Goal: Find specific page/section: Find specific page/section

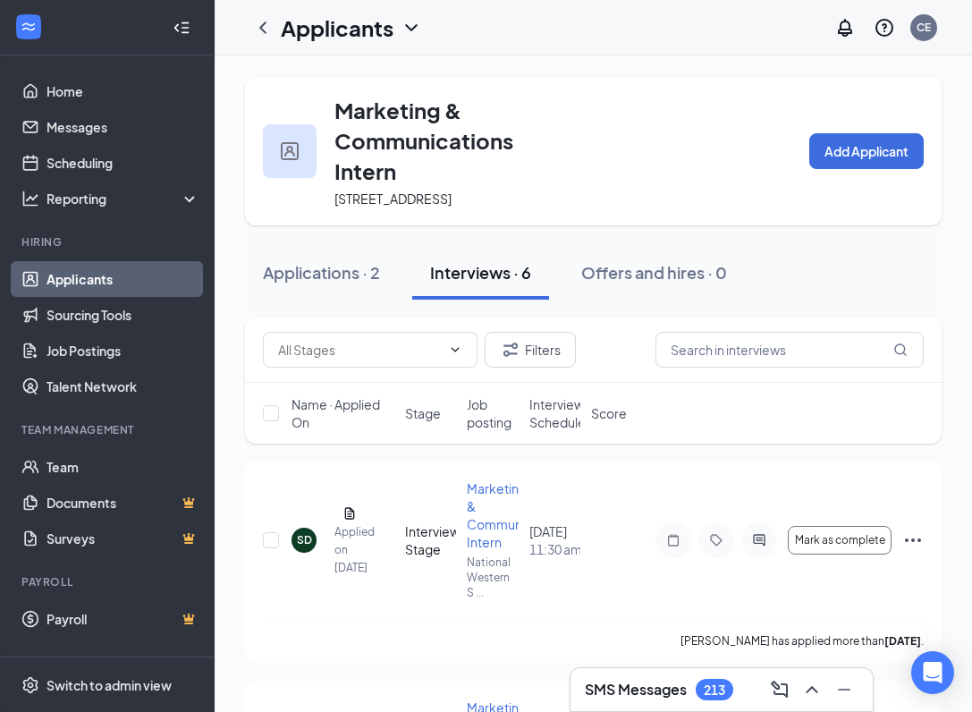
click at [691, 692] on div "SMS Messages 213" at bounding box center [659, 689] width 149 height 21
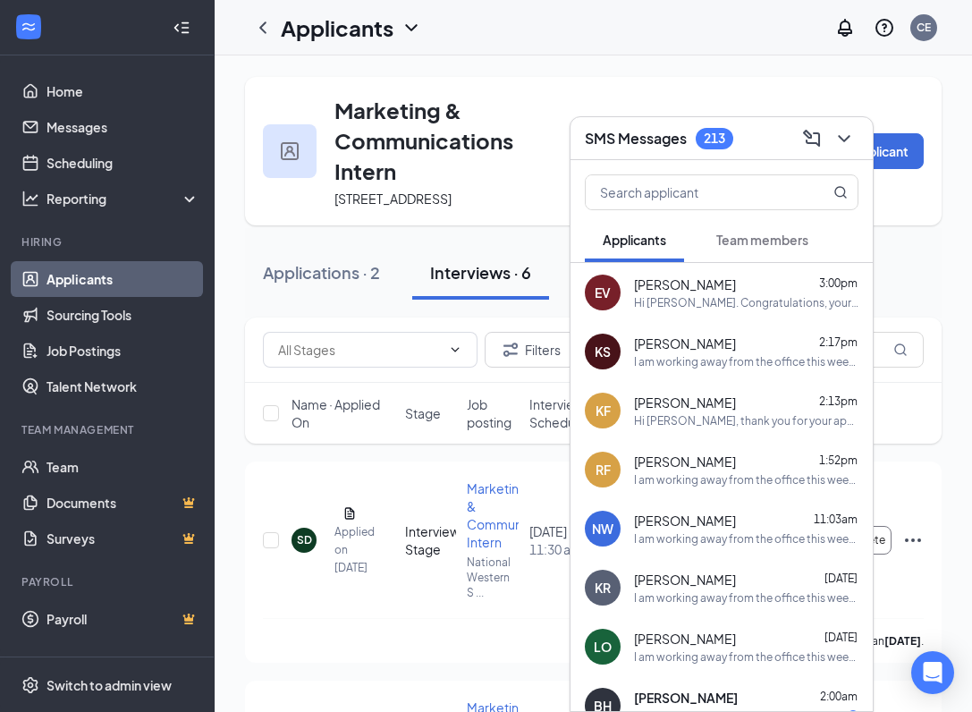
click at [722, 354] on div "I am working away from the office this week. I will reply to emails as often as…" at bounding box center [746, 361] width 225 height 15
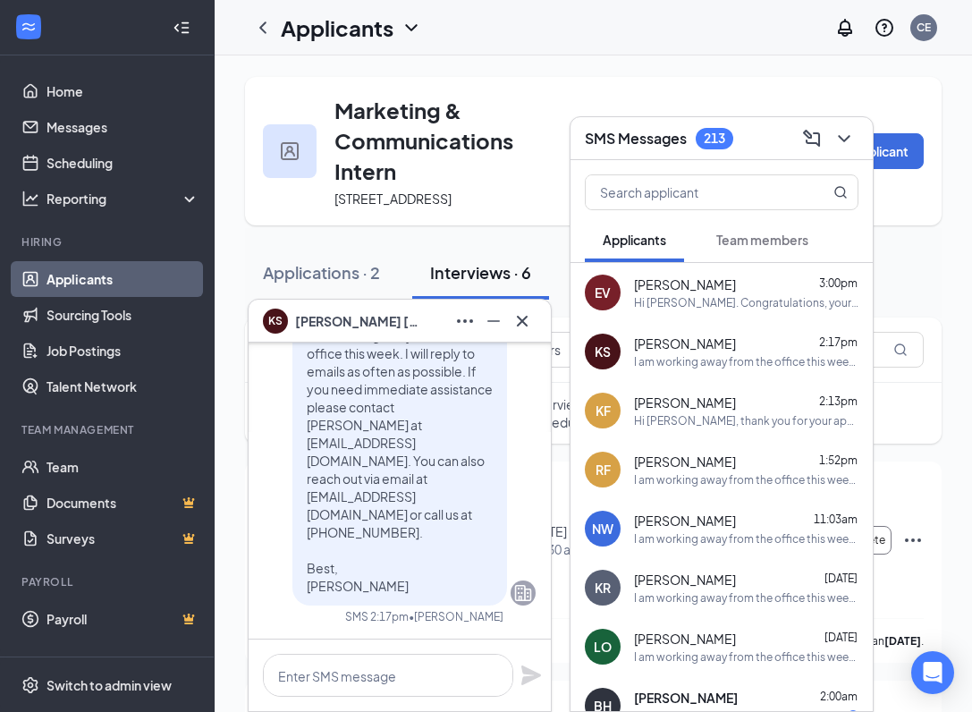
click at [685, 300] on div "Hi [PERSON_NAME]. Congratulations, your meeting with National Western Stock Sho…" at bounding box center [746, 302] width 225 height 15
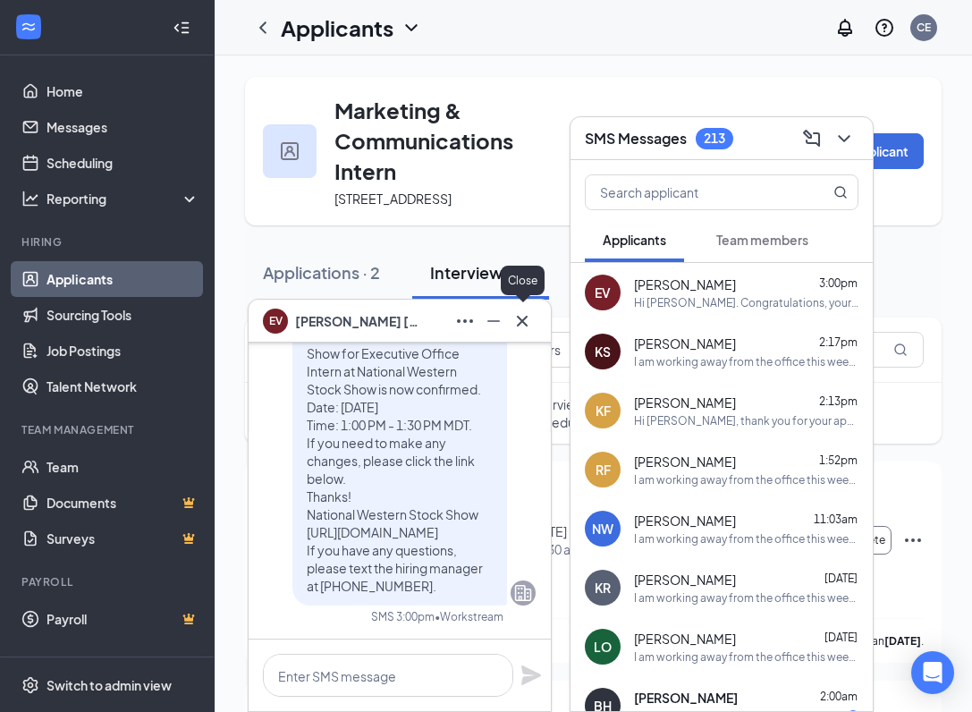
scroll to position [8, 0]
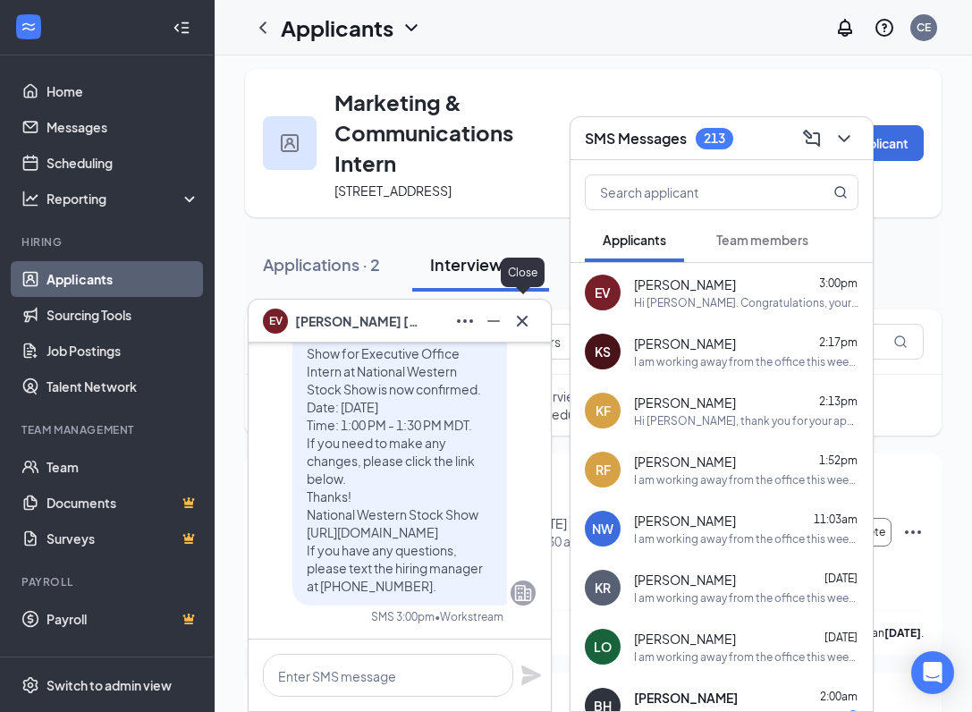
click at [527, 317] on icon "Cross" at bounding box center [522, 320] width 11 height 11
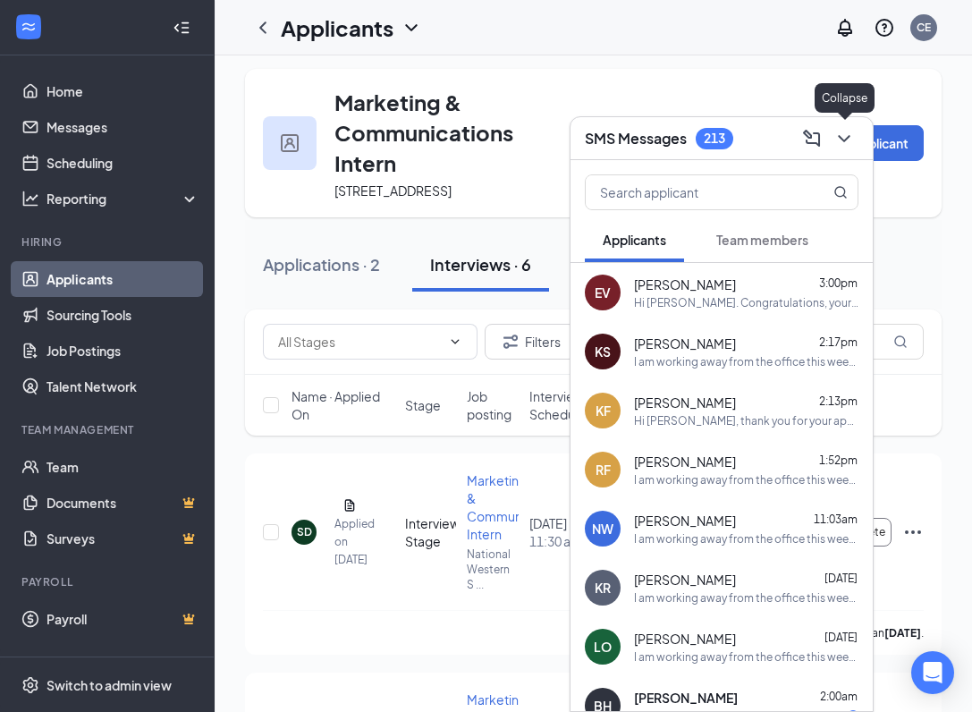
drag, startPoint x: 841, startPoint y: 139, endPoint x: 718, endPoint y: 122, distance: 124.6
click at [841, 139] on icon "ChevronDown" at bounding box center [844, 138] width 21 height 21
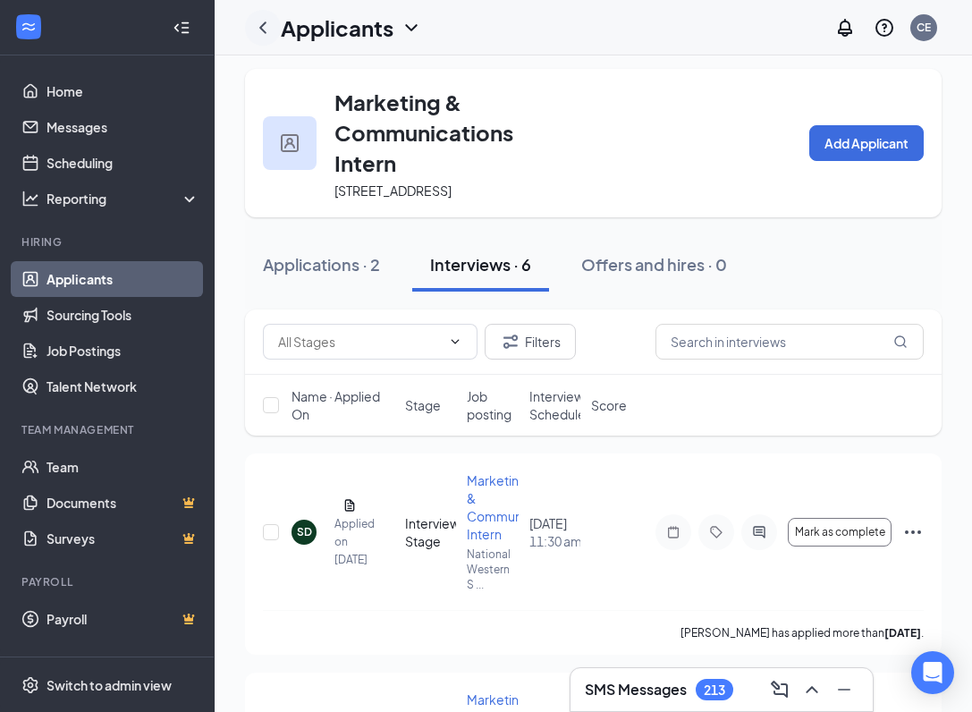
click at [265, 29] on icon "ChevronLeft" at bounding box center [262, 27] width 21 height 21
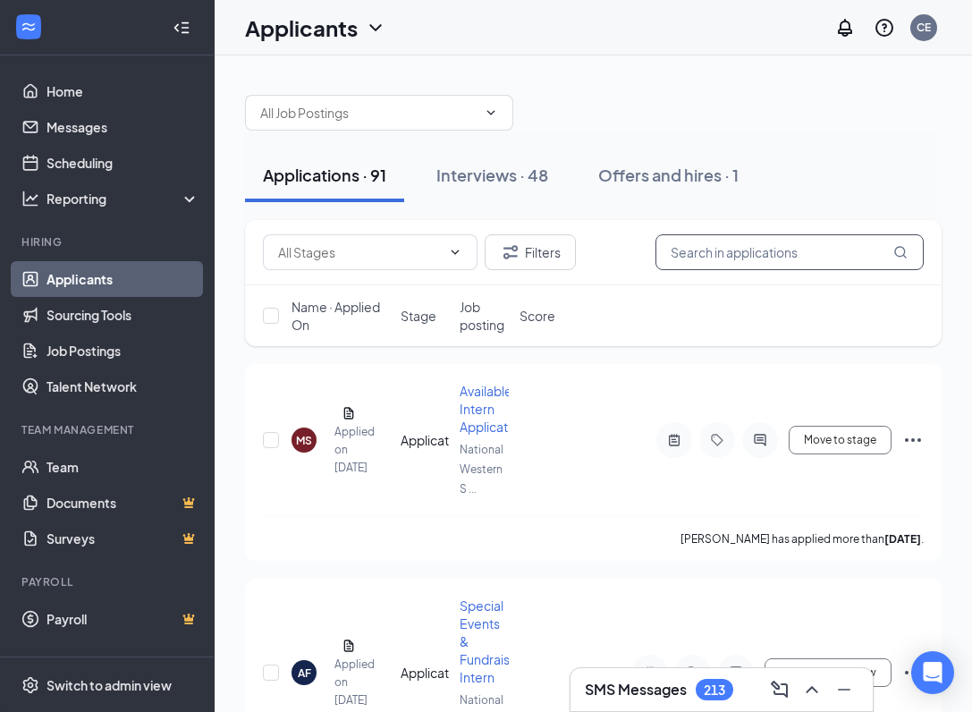
click at [736, 260] on input "text" at bounding box center [790, 252] width 268 height 36
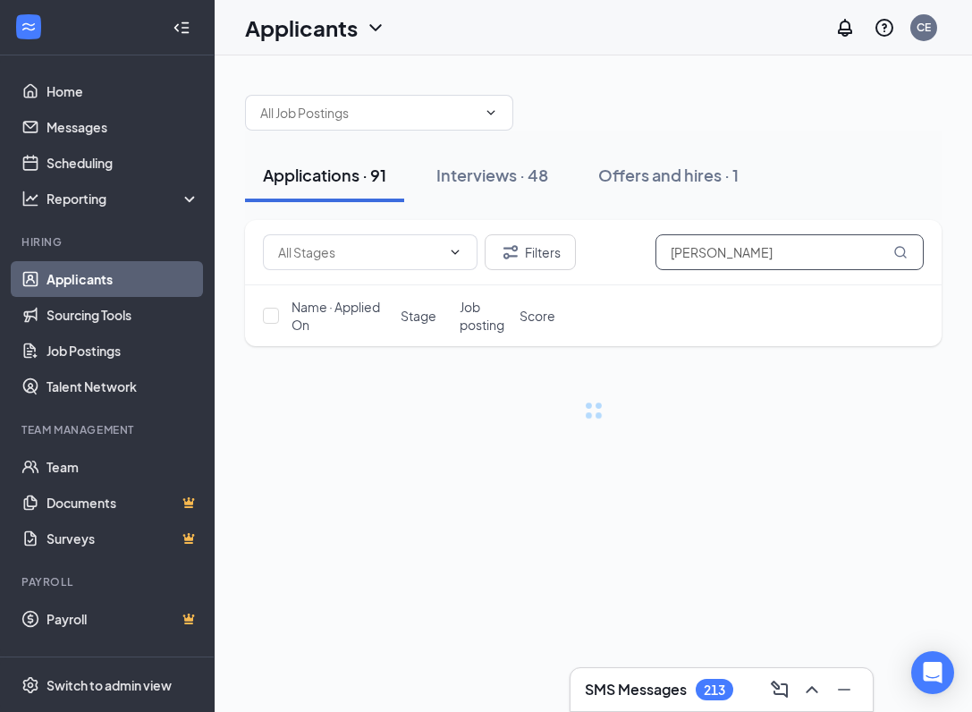
type input "[PERSON_NAME]"
drag, startPoint x: 736, startPoint y: 260, endPoint x: 544, endPoint y: 174, distance: 210.7
click at [544, 174] on div "Interviews · 48" at bounding box center [493, 175] width 112 height 22
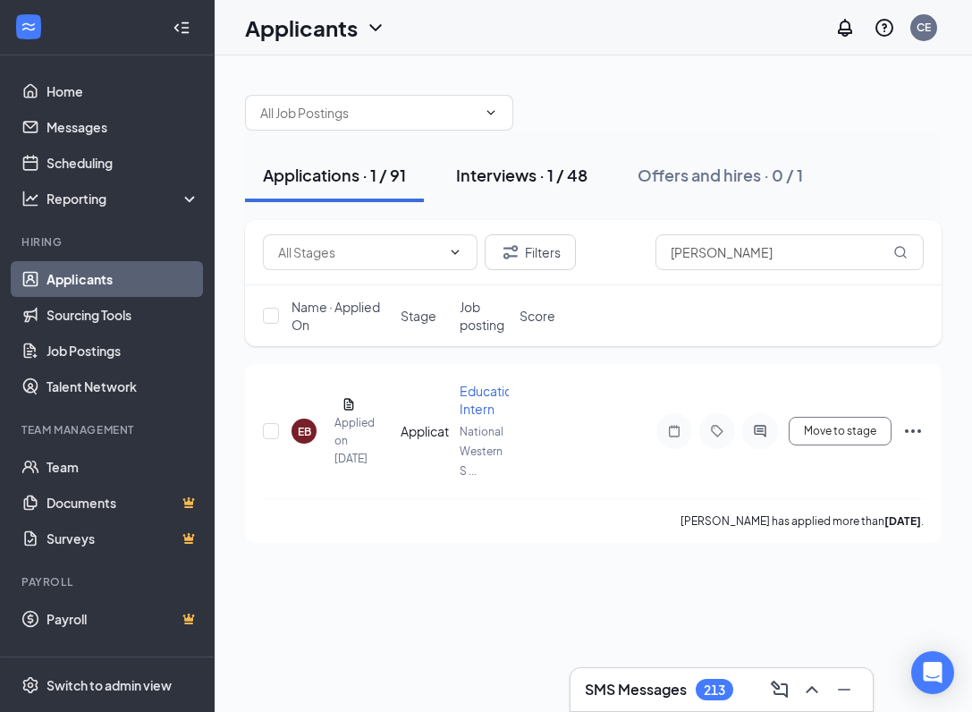
click at [497, 174] on div "Interviews · 1 / 48" at bounding box center [522, 175] width 132 height 22
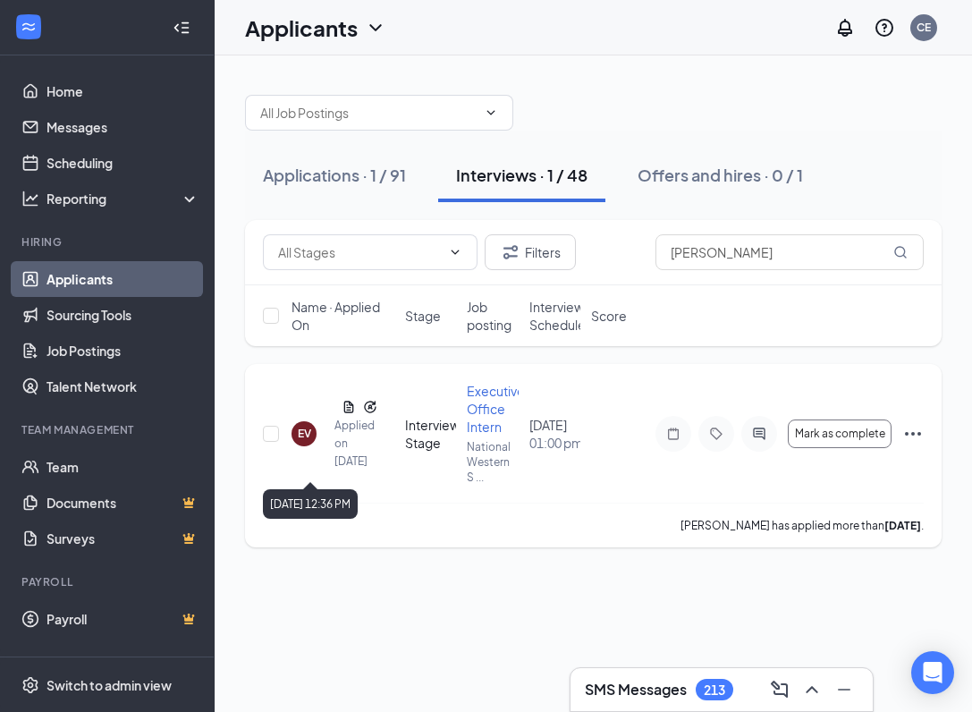
click at [343, 436] on div "Applied on [DATE]" at bounding box center [346, 444] width 22 height 54
click at [352, 418] on div "Applied on [DATE]" at bounding box center [346, 444] width 22 height 54
click at [367, 407] on div "EV [PERSON_NAME] Applied on [DATE]" at bounding box center [343, 433] width 103 height 73
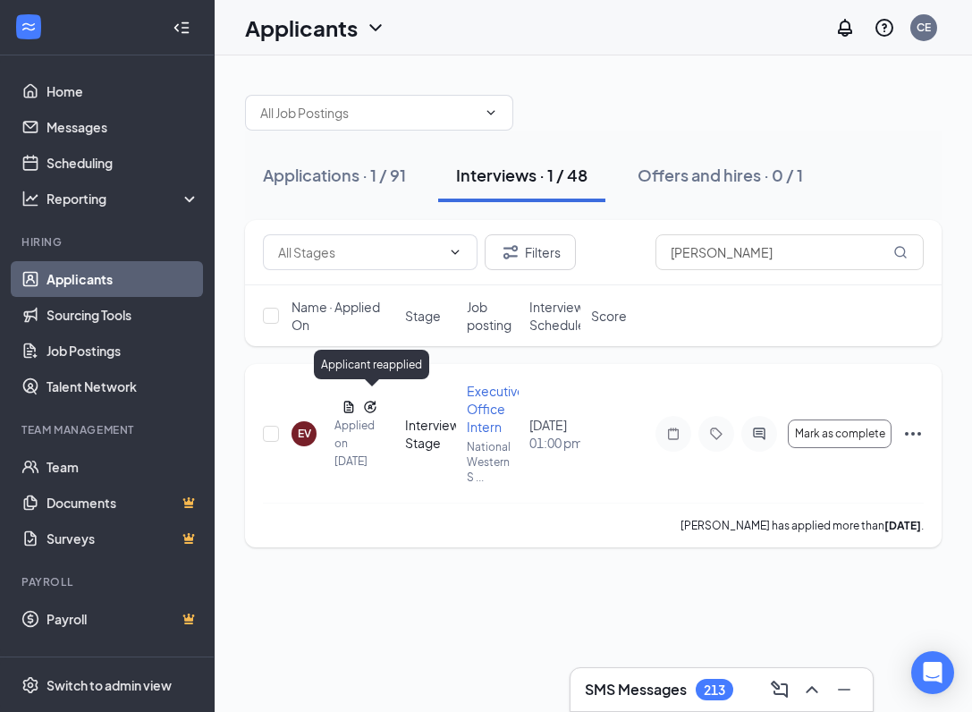
click at [371, 401] on icon "Reapply" at bounding box center [370, 407] width 14 height 14
click at [429, 433] on div "Interview Stage" at bounding box center [430, 434] width 51 height 36
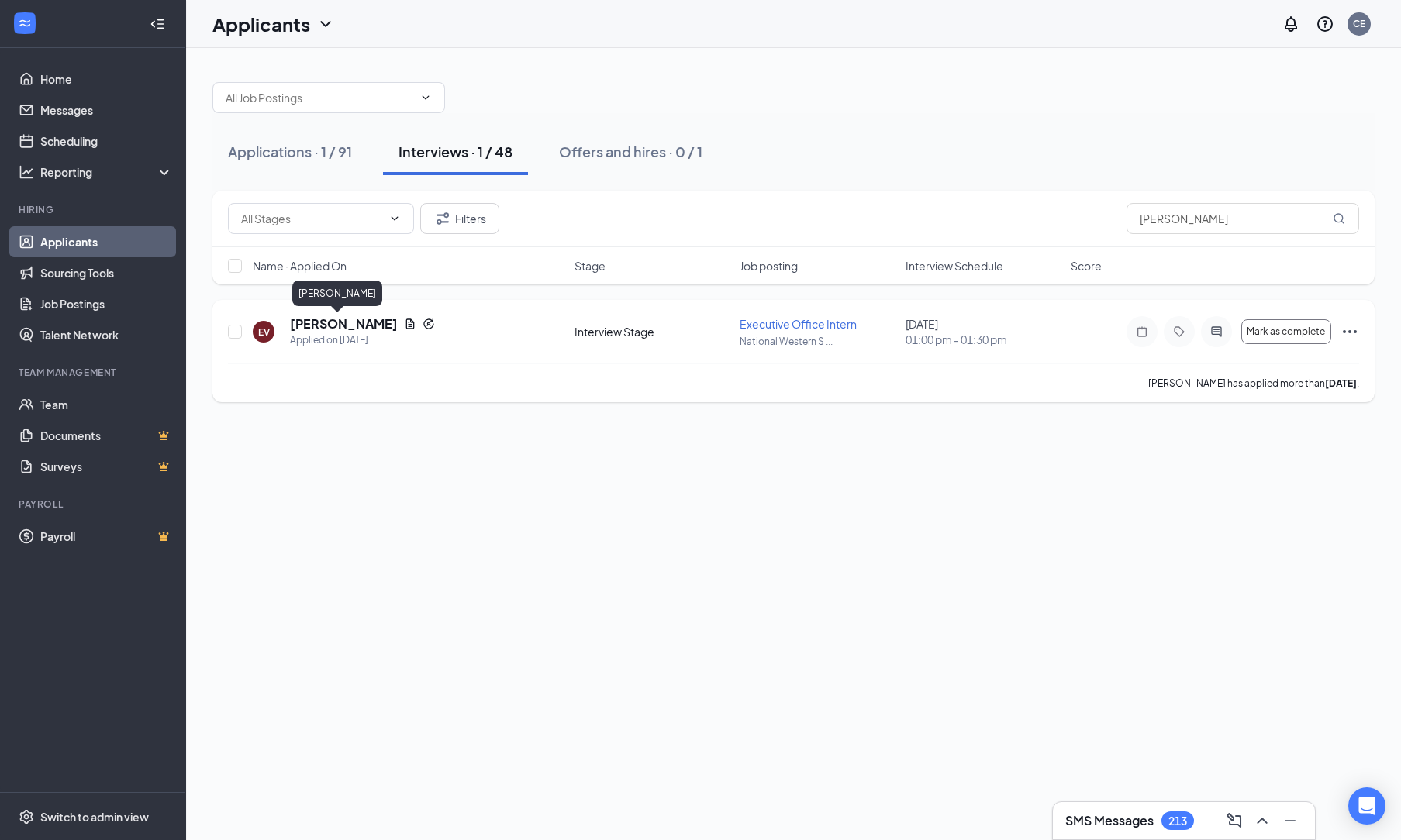
click at [326, 326] on h5 "[PERSON_NAME]" at bounding box center [344, 324] width 107 height 17
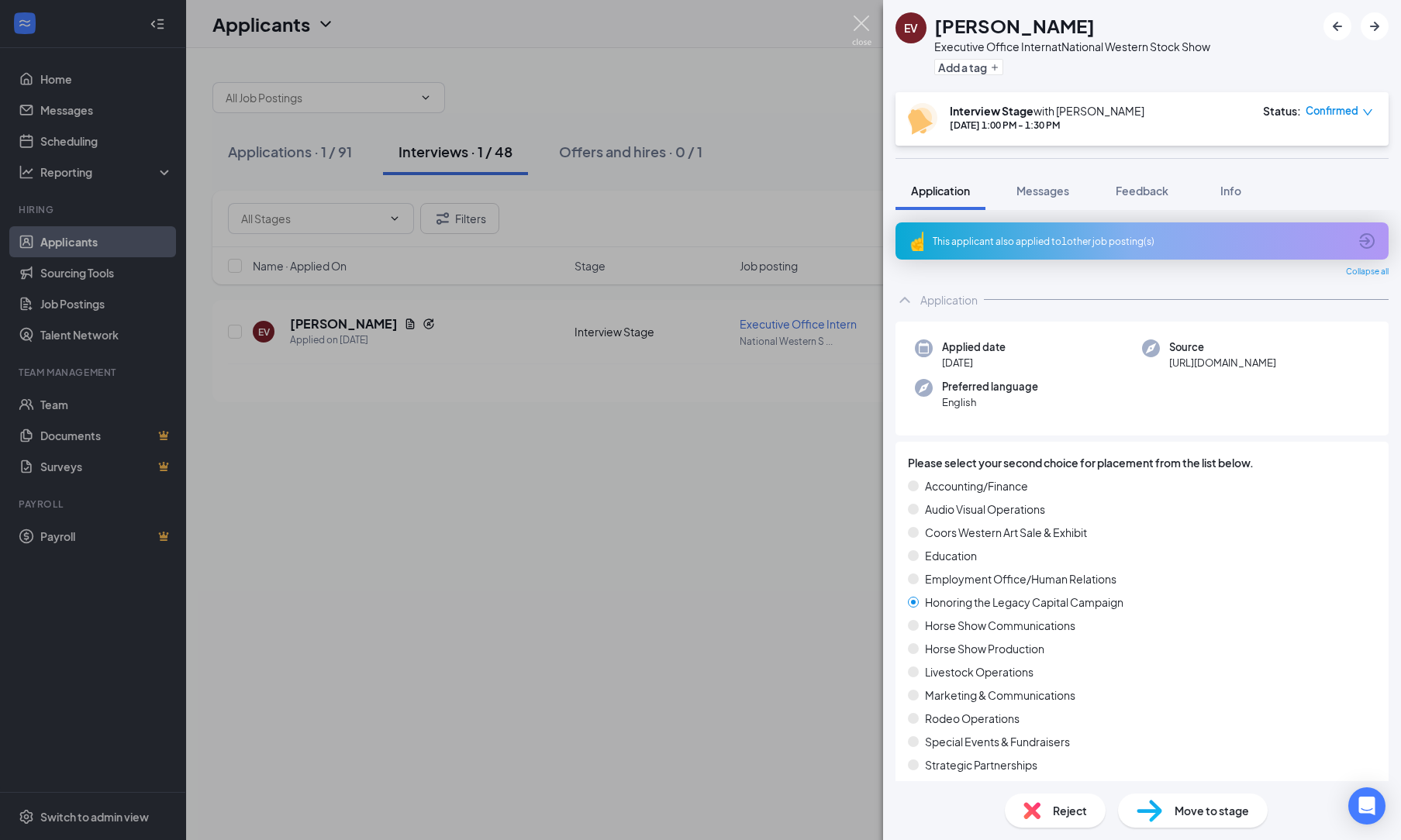
click at [859, 22] on img at bounding box center [861, 30] width 19 height 30
